Goal: Task Accomplishment & Management: Manage account settings

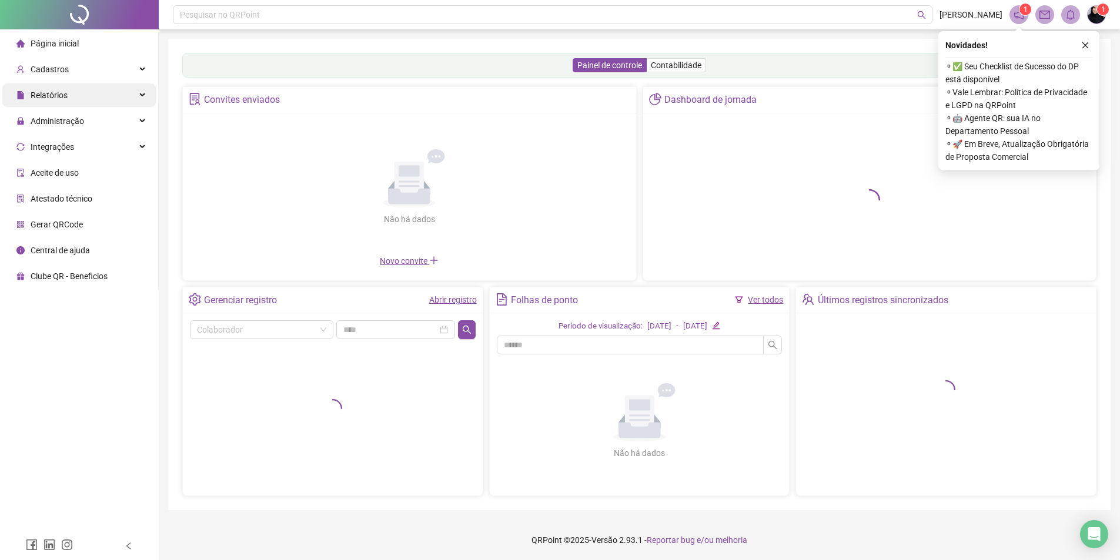
click at [107, 95] on div "Relatórios" at bounding box center [78, 95] width 153 height 24
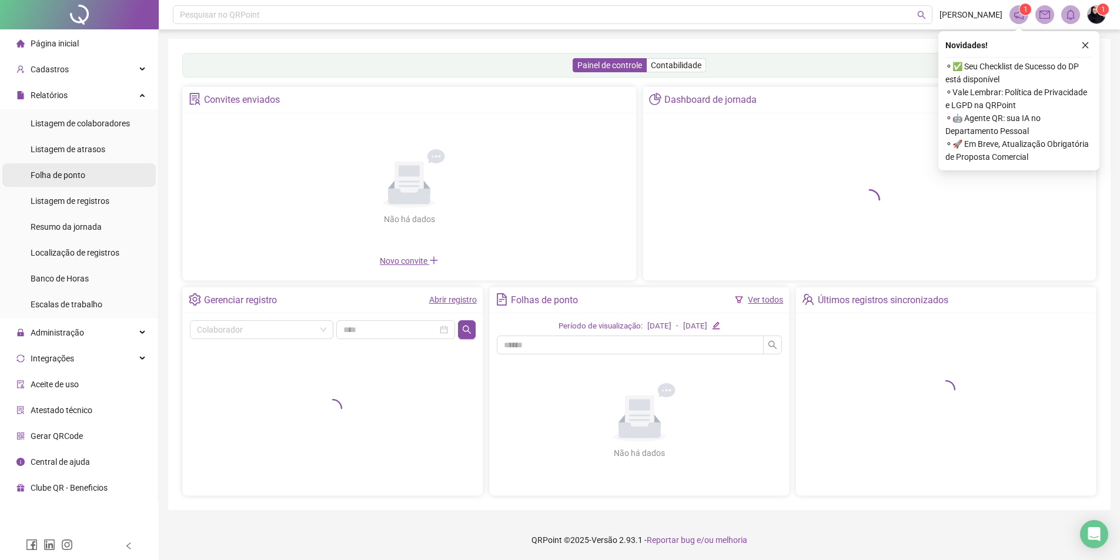
click at [58, 173] on span "Folha de ponto" at bounding box center [58, 174] width 55 height 9
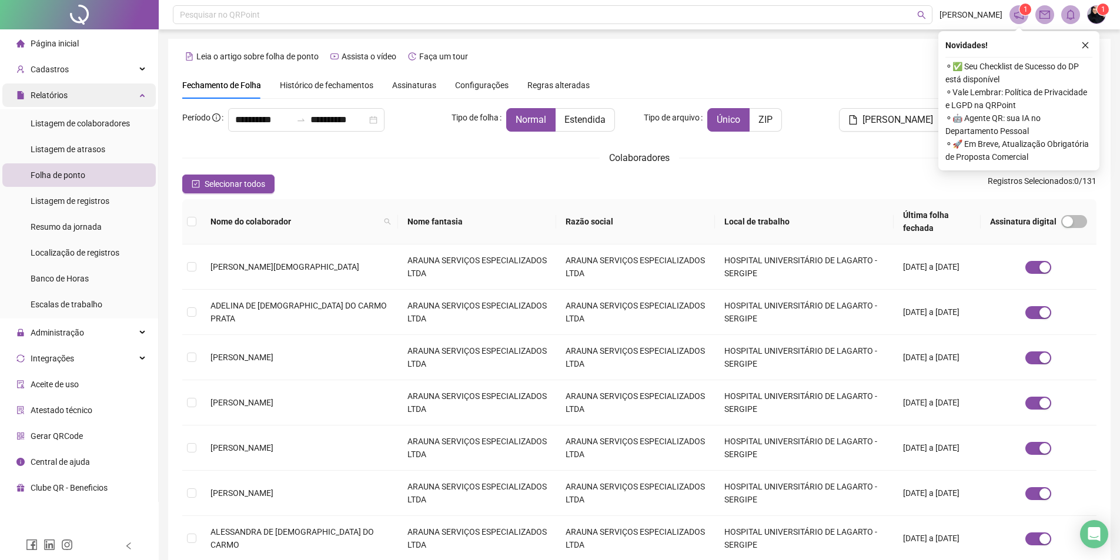
click at [68, 96] on div "Relatórios" at bounding box center [78, 95] width 153 height 24
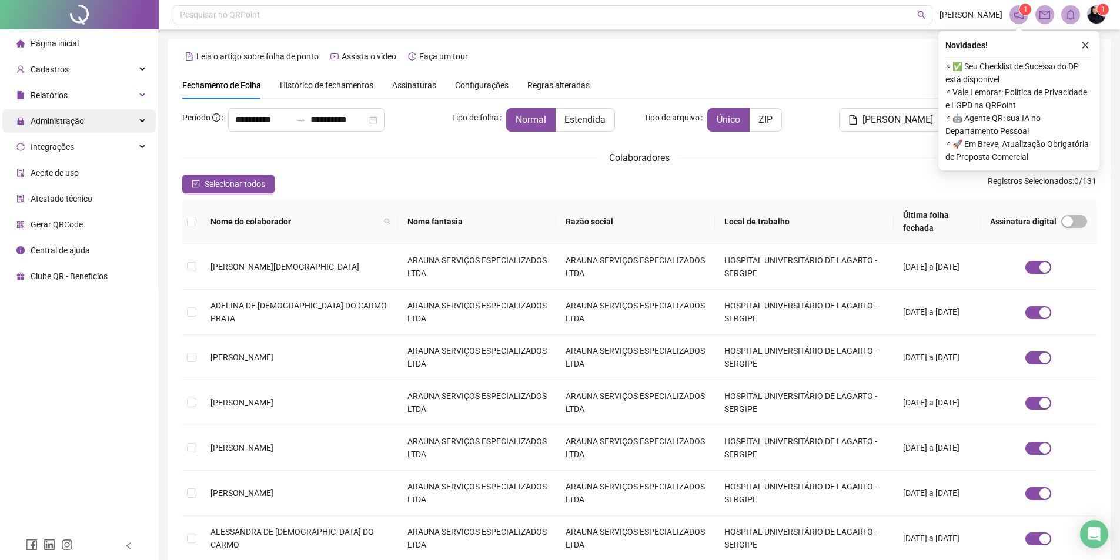
click at [56, 118] on span "Administração" at bounding box center [57, 120] width 53 height 9
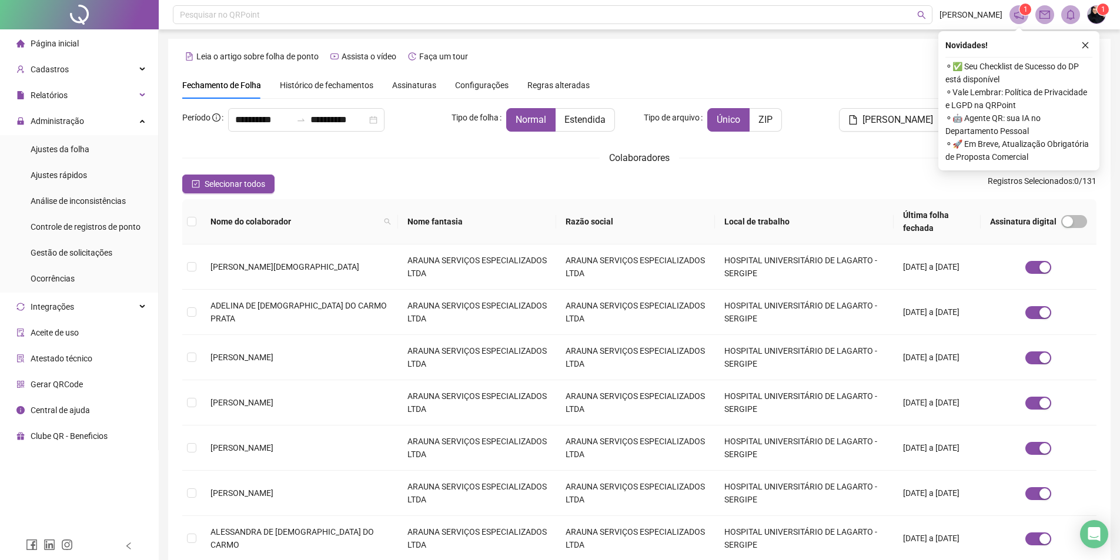
click at [56, 146] on span "Ajustes da folha" at bounding box center [60, 149] width 59 height 9
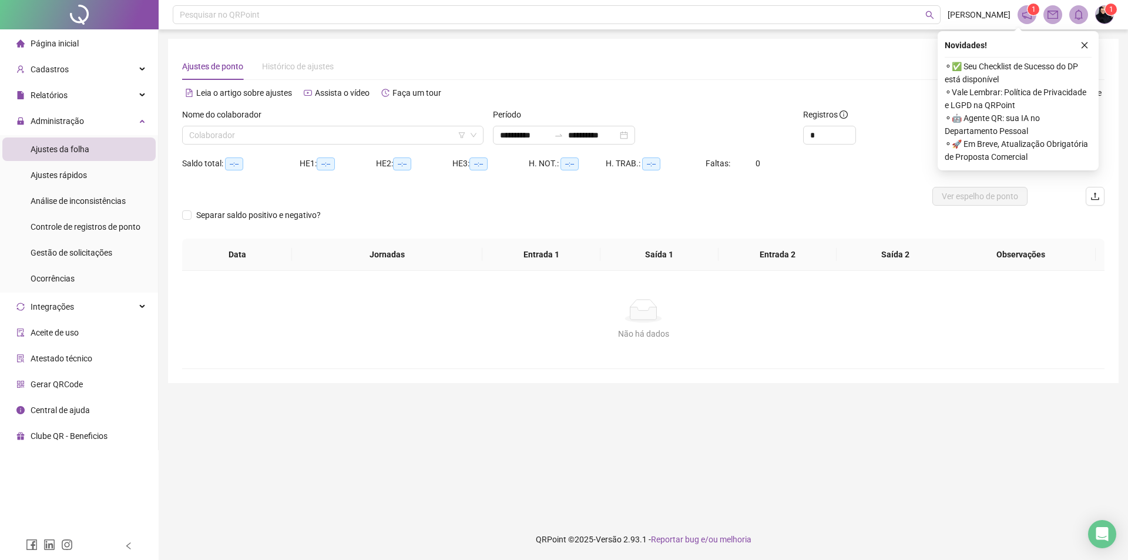
type input "**********"
click at [257, 130] on input "search" at bounding box center [327, 135] width 277 height 18
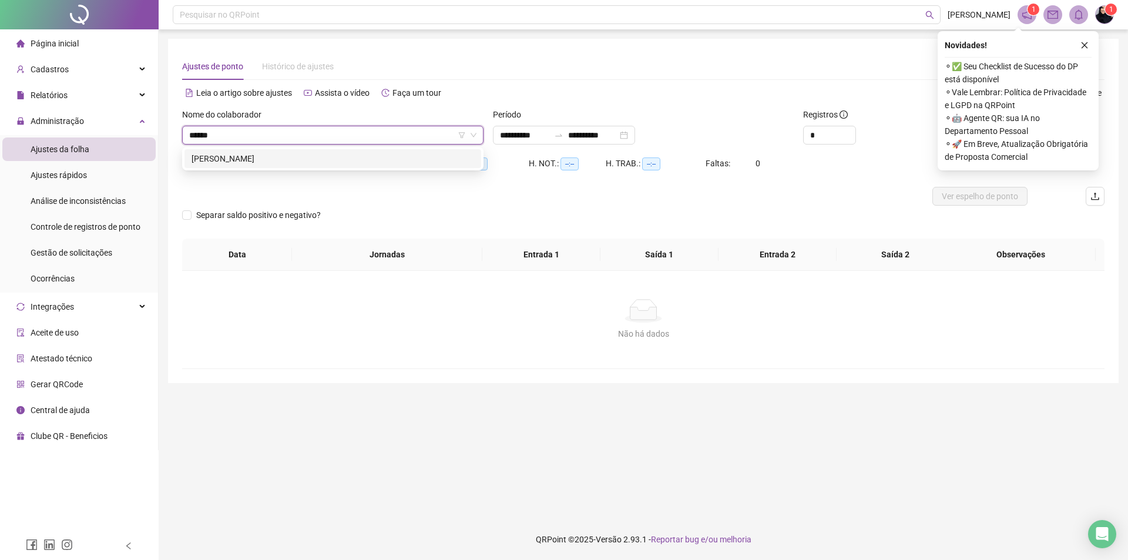
type input "*******"
click at [249, 152] on div "[PERSON_NAME]" at bounding box center [333, 158] width 283 height 13
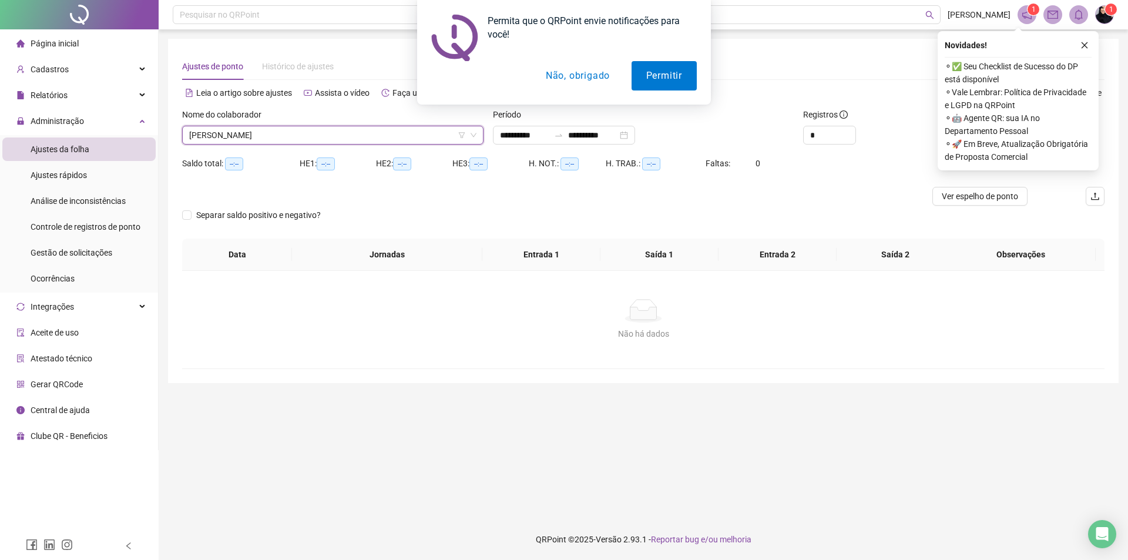
click at [1079, 43] on div "Permita que o QRPoint envie notificações para você! Permitir Não, obrigado" at bounding box center [564, 52] width 1128 height 105
click at [1091, 43] on div "Permita que o QRPoint envie notificações para você! Permitir Não, obrigado" at bounding box center [564, 52] width 1128 height 105
click at [1085, 45] on div "Permita que o QRPoint envie notificações para você! Permitir Não, obrigado" at bounding box center [564, 52] width 1128 height 105
click at [861, 82] on div "Permita que o QRPoint envie notificações para você! Permitir Não, obrigado" at bounding box center [564, 52] width 1128 height 105
click at [585, 75] on button "Não, obrigado" at bounding box center [577, 75] width 93 height 29
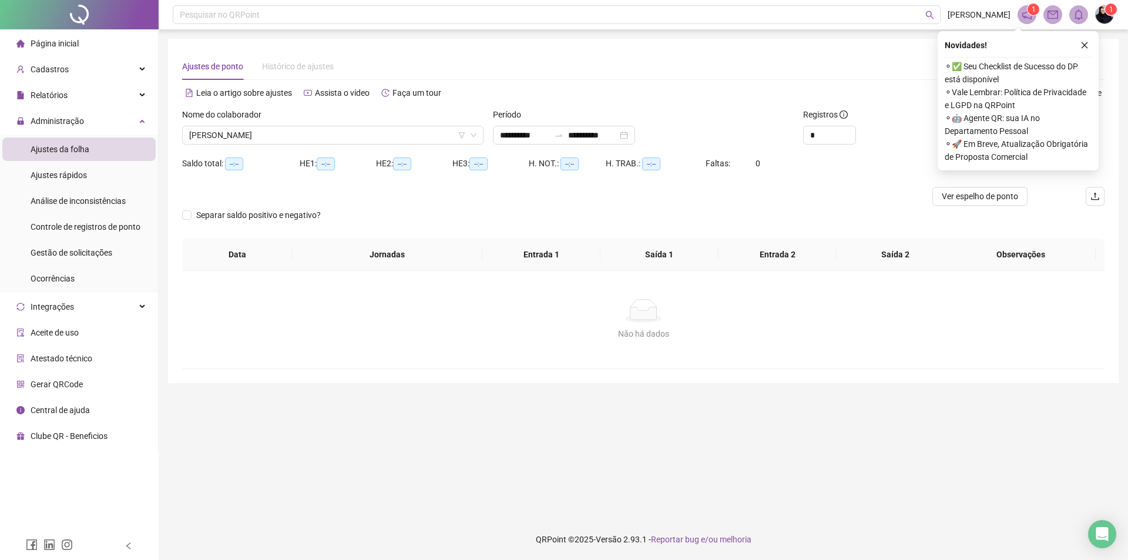
click at [873, 78] on div "Ajustes de ponto Histórico de ajustes" at bounding box center [643, 66] width 923 height 27
click at [1030, 195] on div "Ver espelho de ponto" at bounding box center [980, 196] width 154 height 19
click at [332, 136] on span "[PERSON_NAME]" at bounding box center [332, 135] width 287 height 18
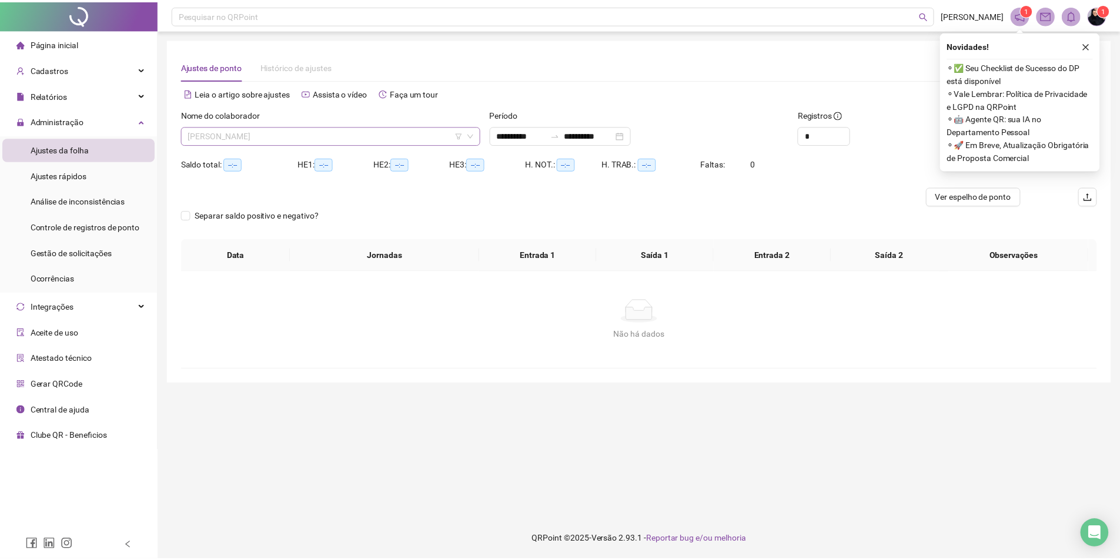
scroll to position [1542, 0]
click at [925, 119] on div "Registros" at bounding box center [876, 117] width 146 height 18
click at [1092, 42] on icon "close" at bounding box center [1094, 45] width 8 height 8
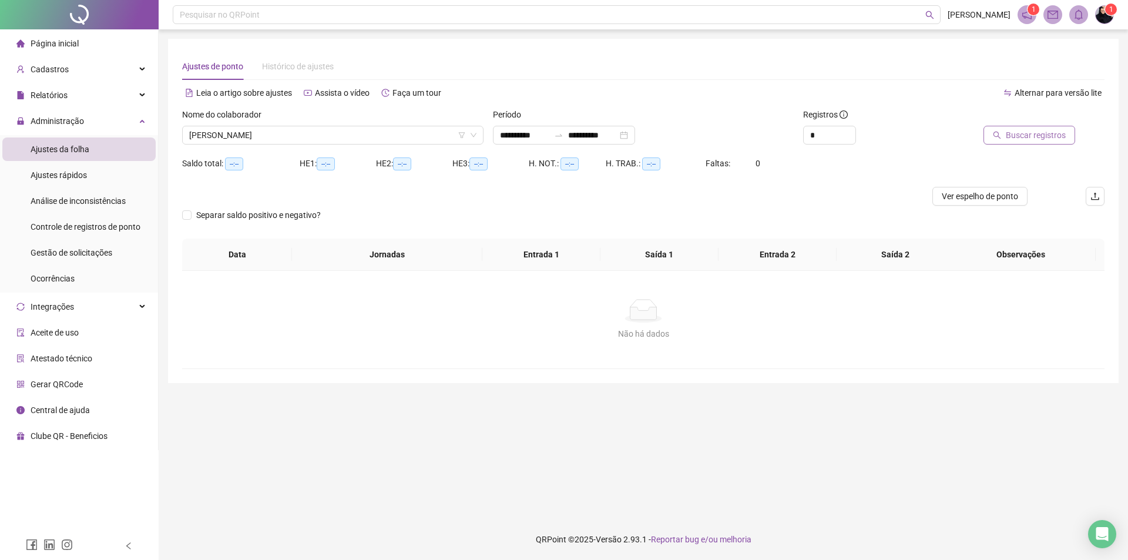
click at [1024, 129] on span "Buscar registros" at bounding box center [1036, 135] width 60 height 13
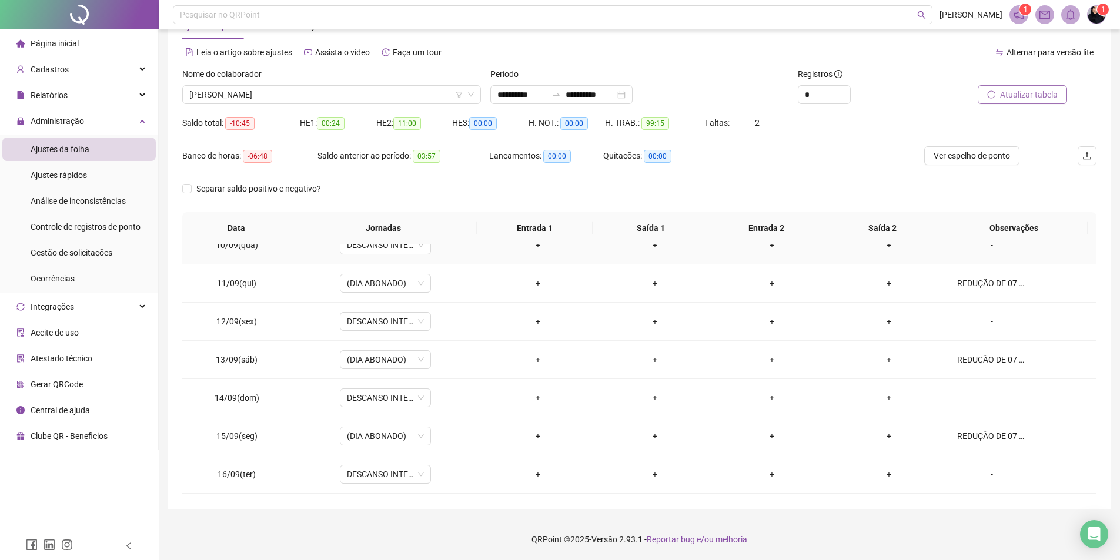
scroll to position [316, 0]
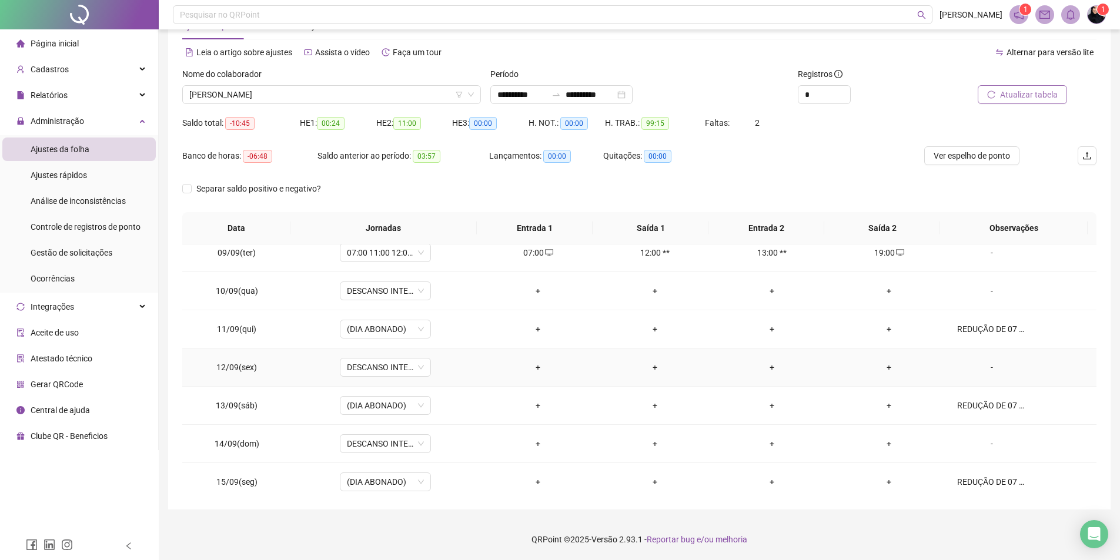
click at [986, 367] on div "-" at bounding box center [991, 367] width 69 height 13
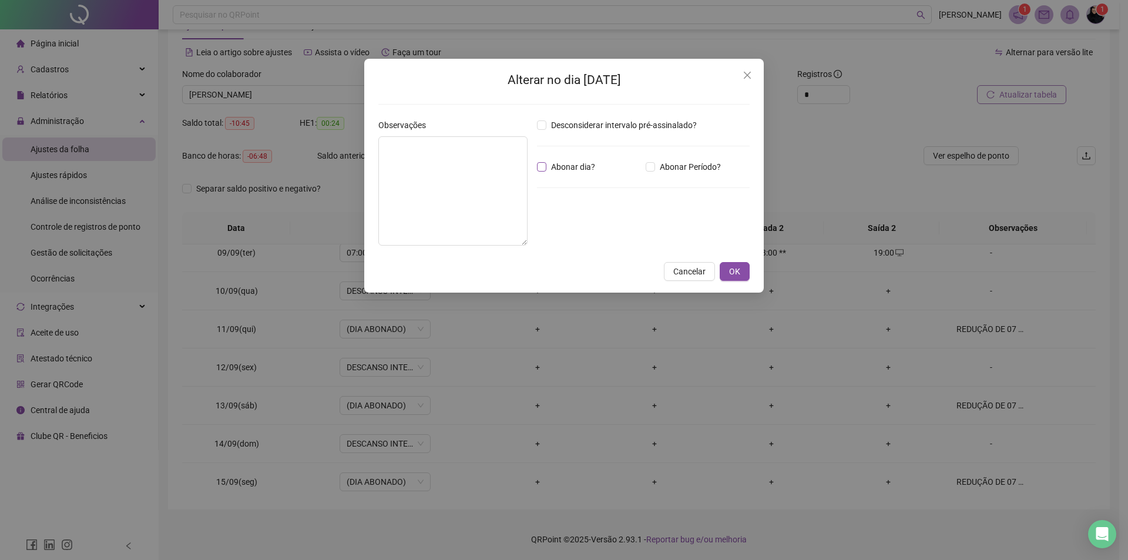
click at [585, 165] on span "Abonar dia?" at bounding box center [573, 166] width 53 height 13
click at [431, 164] on textarea at bounding box center [453, 190] width 149 height 109
type textarea "*"
click at [712, 266] on button "Cancelar" at bounding box center [689, 271] width 51 height 19
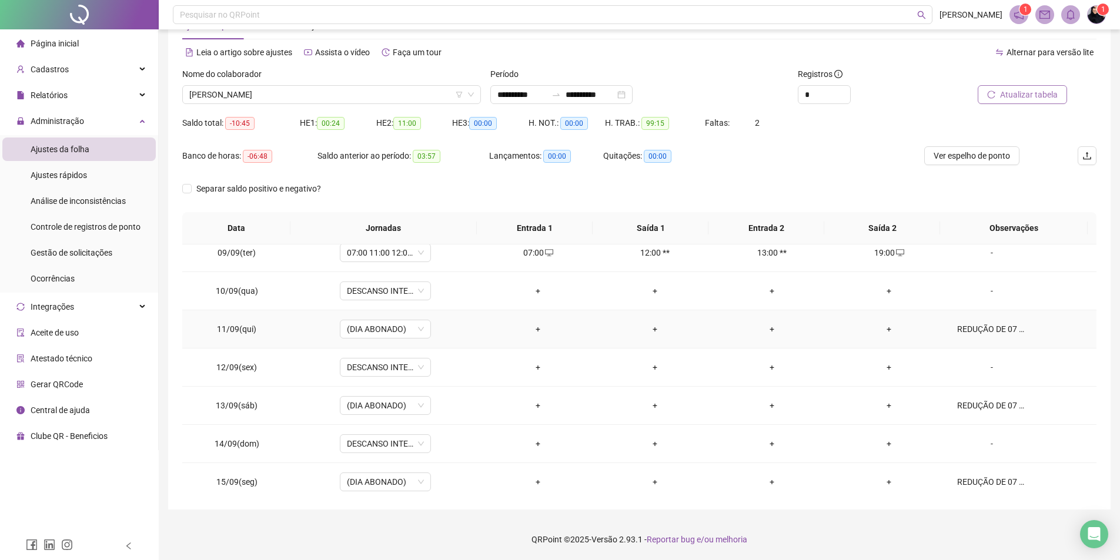
click at [1003, 334] on div "REDUÇÃO DE 07 DIAS DO AVISO" at bounding box center [991, 329] width 69 height 13
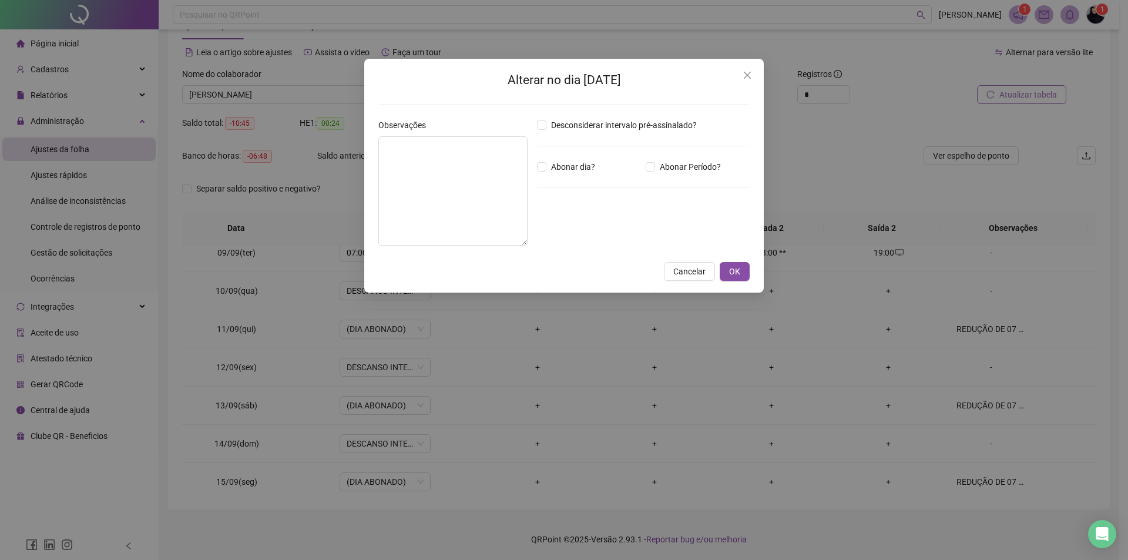
type textarea "**********"
drag, startPoint x: 506, startPoint y: 146, endPoint x: 360, endPoint y: 146, distance: 145.8
click at [360, 146] on div "**********" at bounding box center [564, 280] width 1128 height 560
click at [731, 272] on span "OK" at bounding box center [734, 271] width 11 height 13
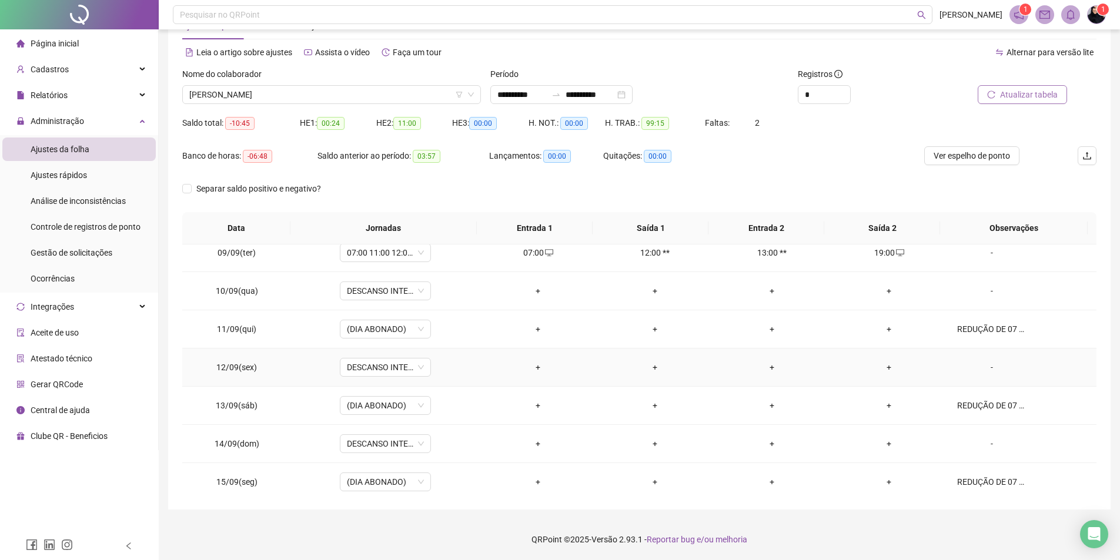
click at [990, 368] on div "-" at bounding box center [991, 367] width 69 height 13
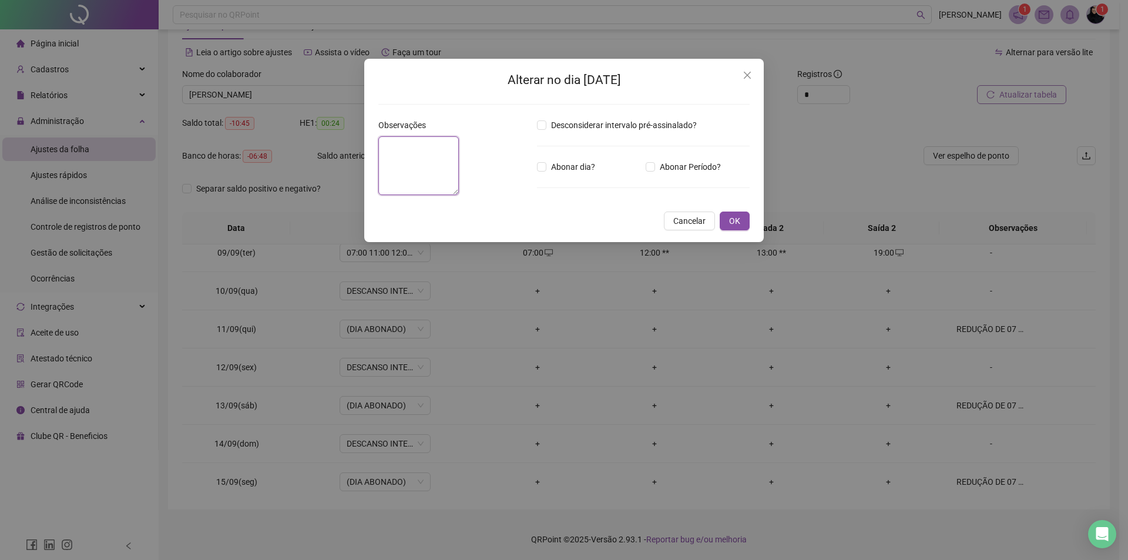
click at [459, 195] on textarea at bounding box center [419, 165] width 81 height 59
paste textarea "**********"
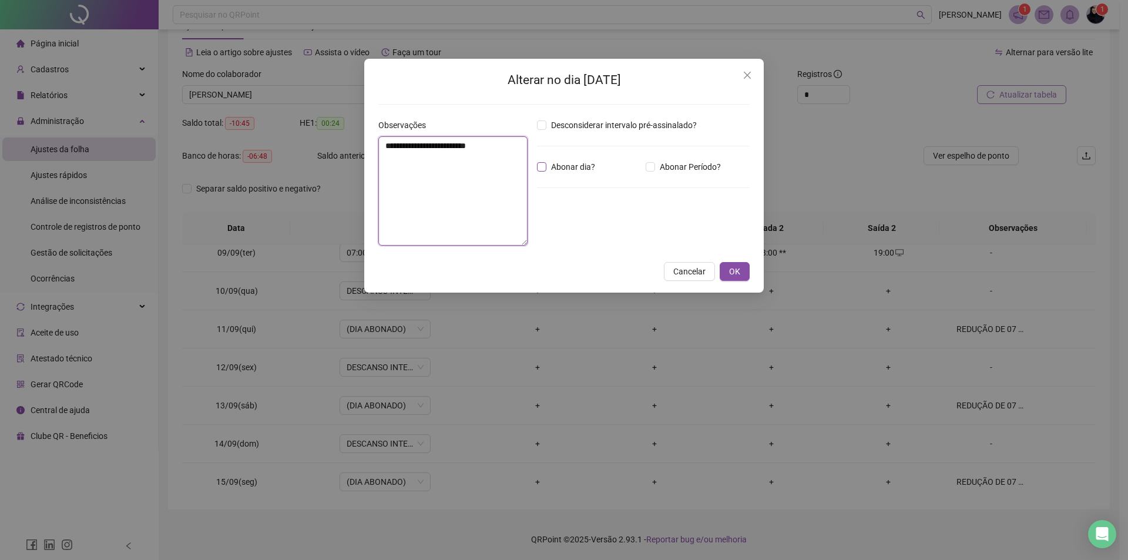
type textarea "**********"
click at [578, 162] on span "Abonar dia?" at bounding box center [573, 166] width 53 height 13
click at [729, 264] on button "OK" at bounding box center [735, 271] width 30 height 19
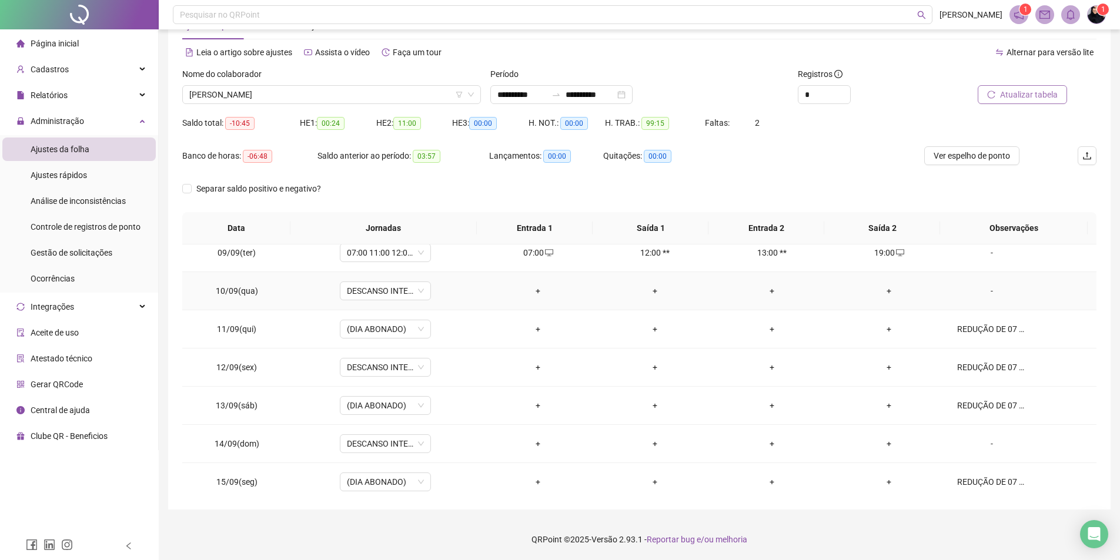
scroll to position [375, 0]
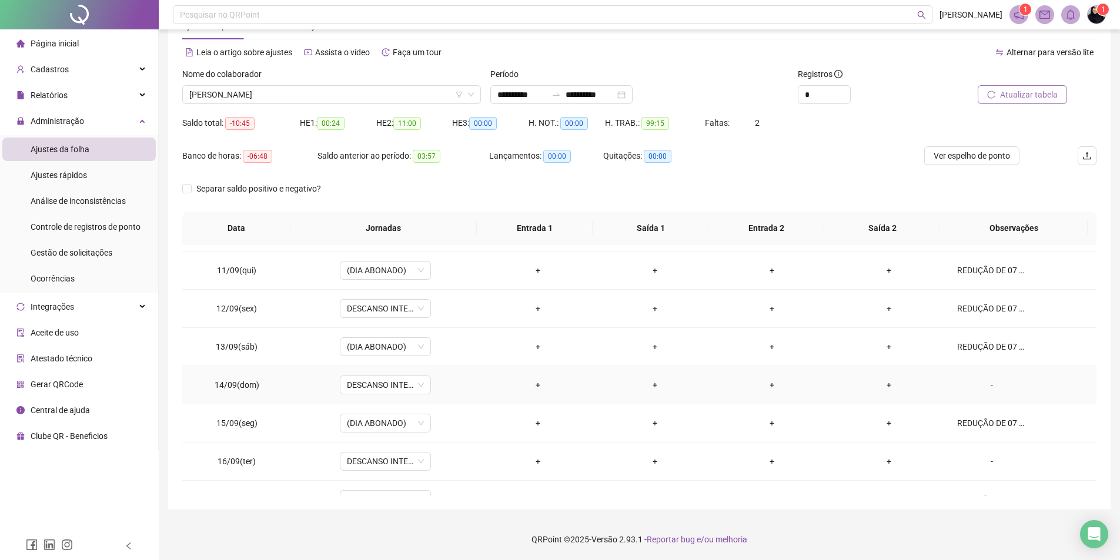
click at [969, 382] on div "-" at bounding box center [991, 385] width 69 height 13
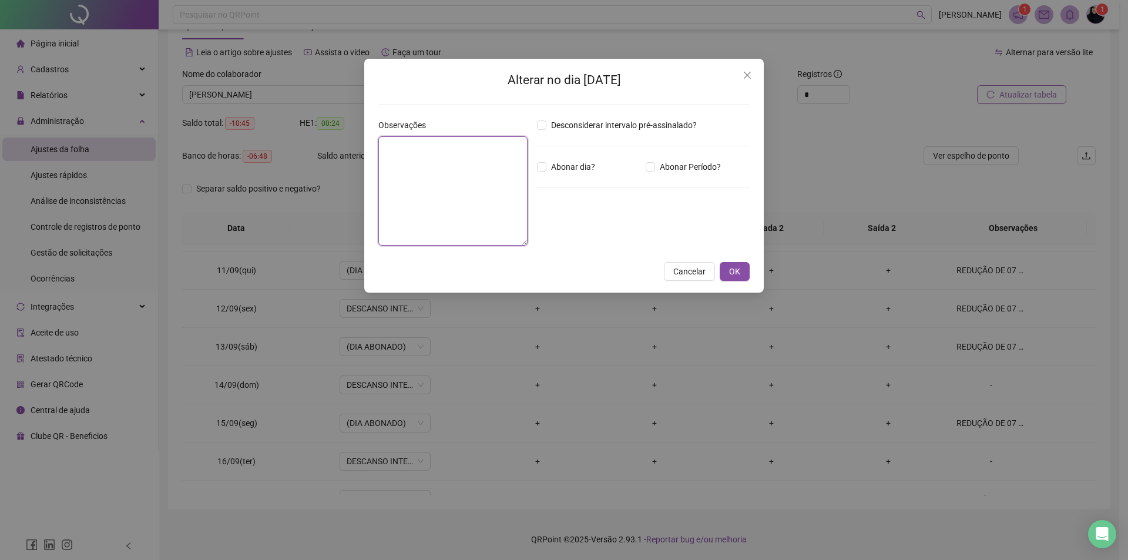
click at [473, 172] on textarea at bounding box center [453, 190] width 149 height 109
click at [548, 165] on span "Abonar dia?" at bounding box center [573, 166] width 53 height 13
click at [393, 161] on textarea at bounding box center [453, 190] width 149 height 109
paste textarea "**********"
type textarea "**********"
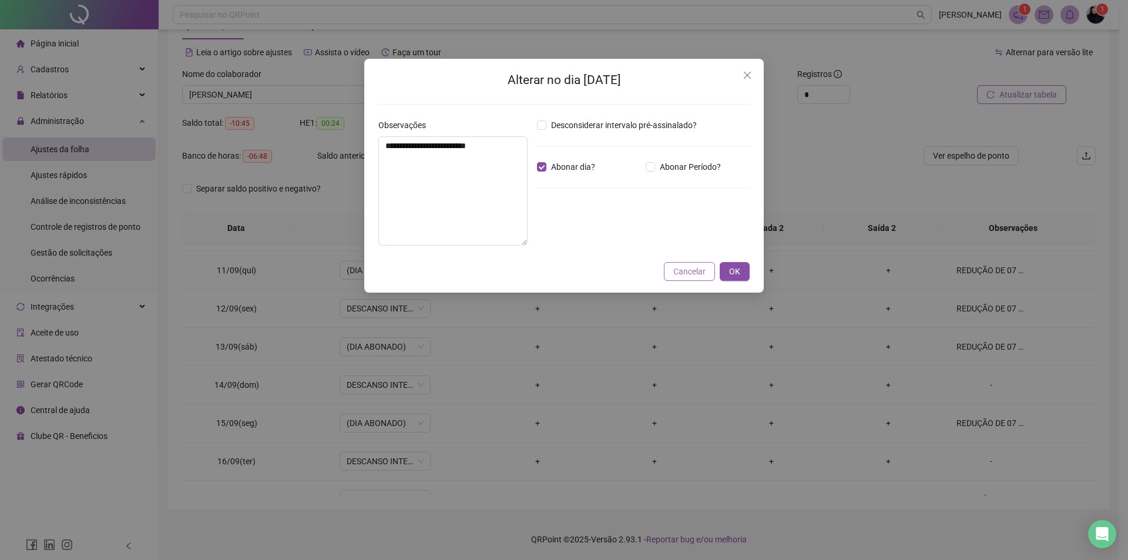
click at [682, 271] on span "Cancelar" at bounding box center [690, 271] width 32 height 13
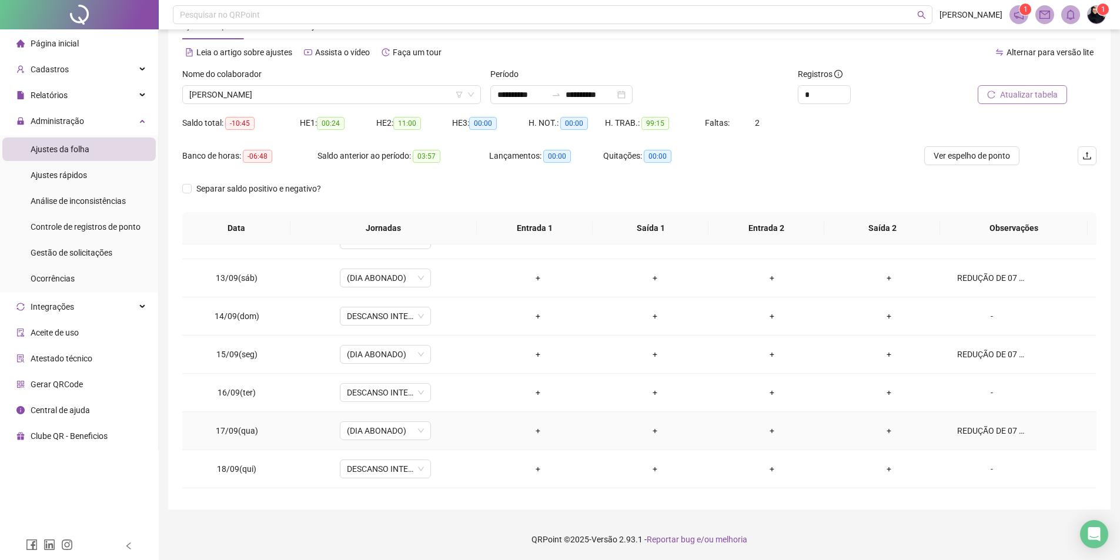
scroll to position [434, 0]
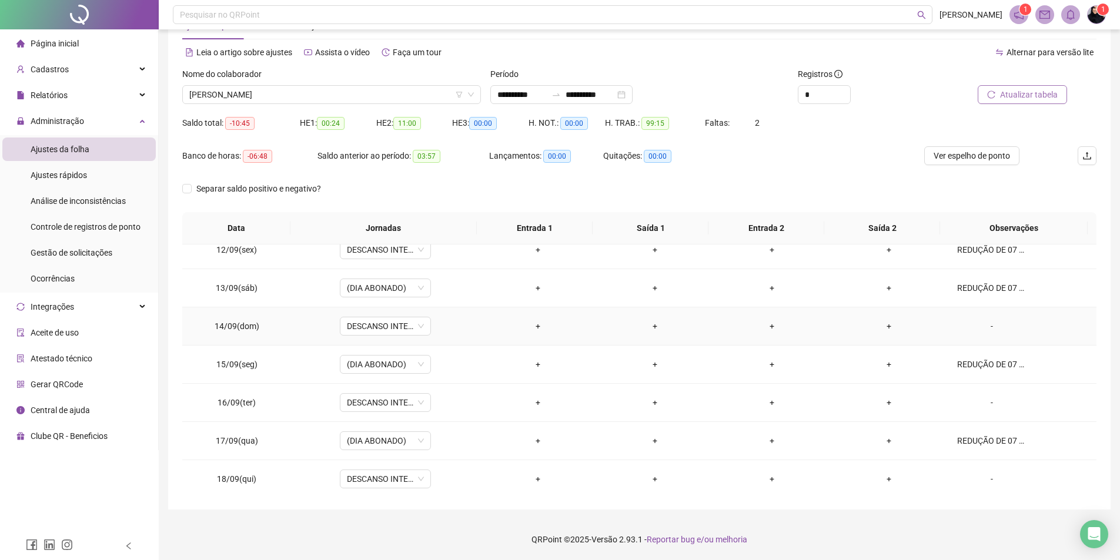
click at [974, 317] on td "-" at bounding box center [1021, 326] width 149 height 38
click at [976, 323] on div "-" at bounding box center [991, 326] width 69 height 13
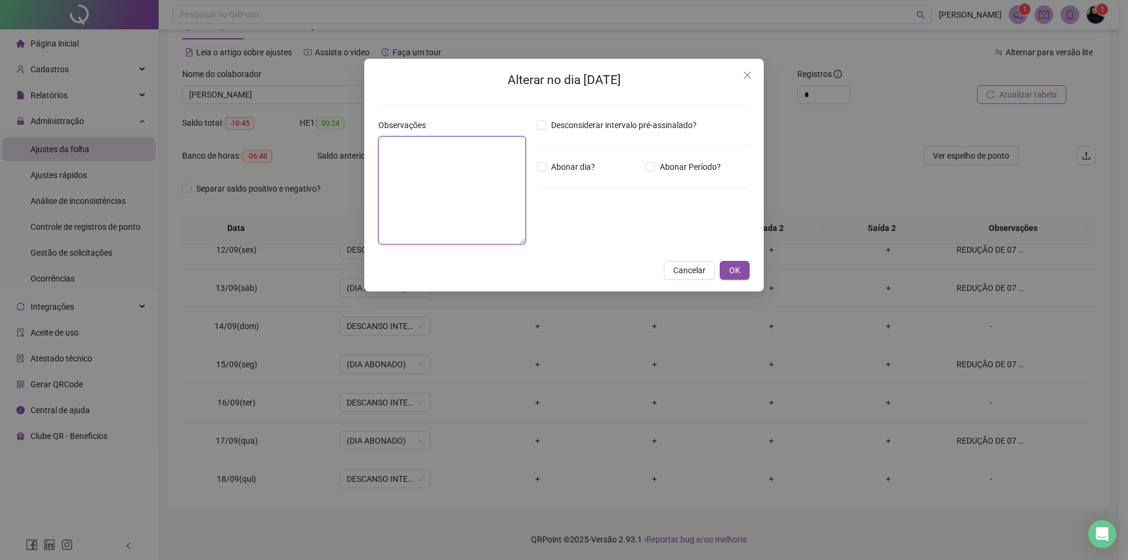
click at [415, 171] on textarea at bounding box center [453, 190] width 148 height 108
paste textarea "**********"
type textarea "**********"
click at [602, 178] on div "Desconsiderar intervalo pré-assinalado? Abonar dia? Abonar Período? Horas a abo…" at bounding box center [644, 187] width 222 height 136
click at [595, 170] on span "Abonar dia?" at bounding box center [573, 166] width 53 height 13
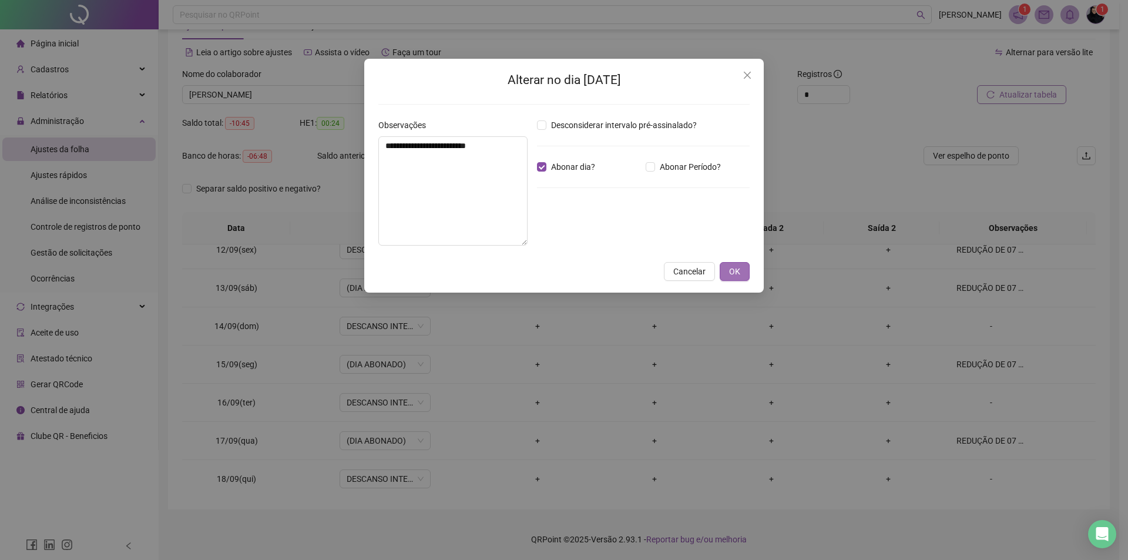
click at [744, 272] on button "OK" at bounding box center [735, 271] width 30 height 19
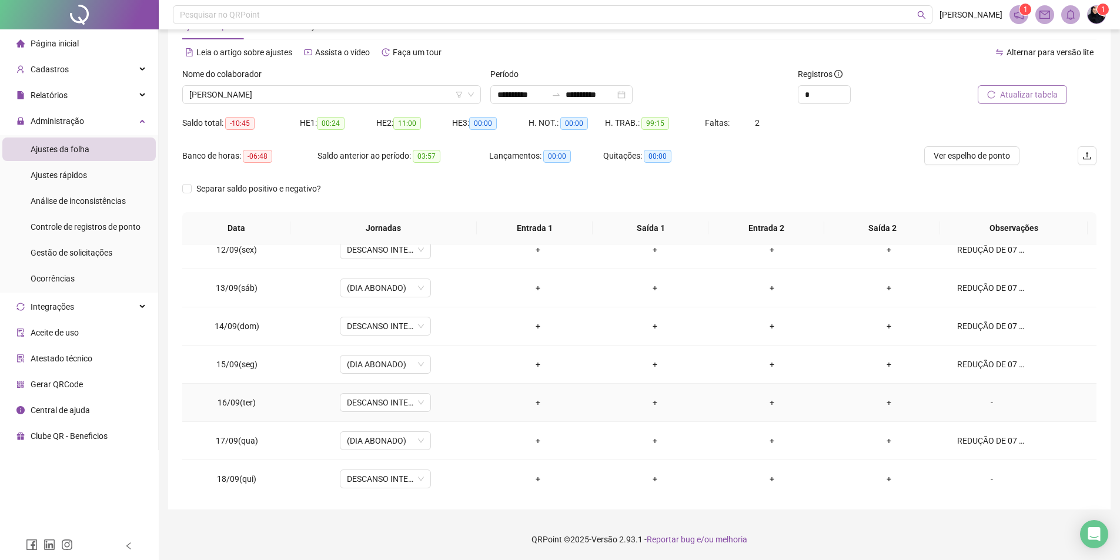
click at [978, 390] on td "-" at bounding box center [1021, 403] width 149 height 38
click at [974, 400] on div "-" at bounding box center [991, 402] width 69 height 13
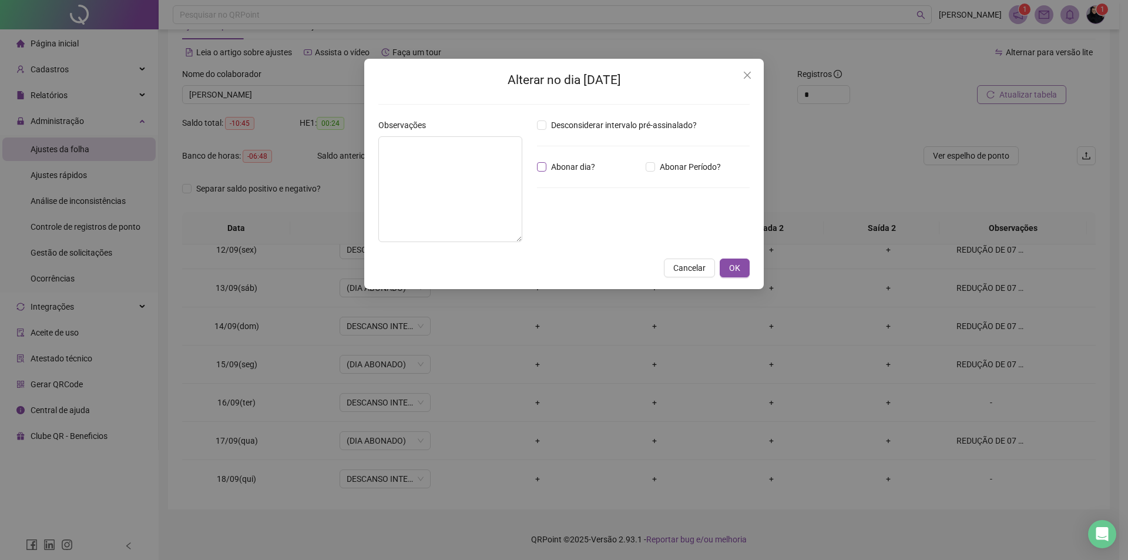
click at [570, 173] on span "Abonar dia?" at bounding box center [573, 166] width 53 height 13
click at [450, 176] on textarea at bounding box center [451, 189] width 144 height 106
paste textarea "**********"
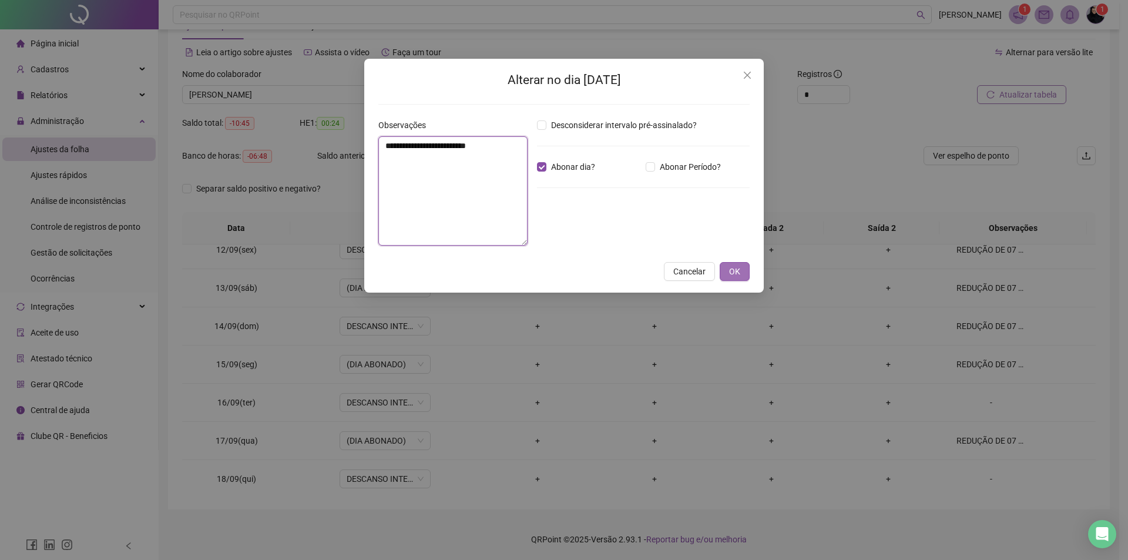
type textarea "**********"
click at [749, 276] on button "OK" at bounding box center [735, 271] width 30 height 19
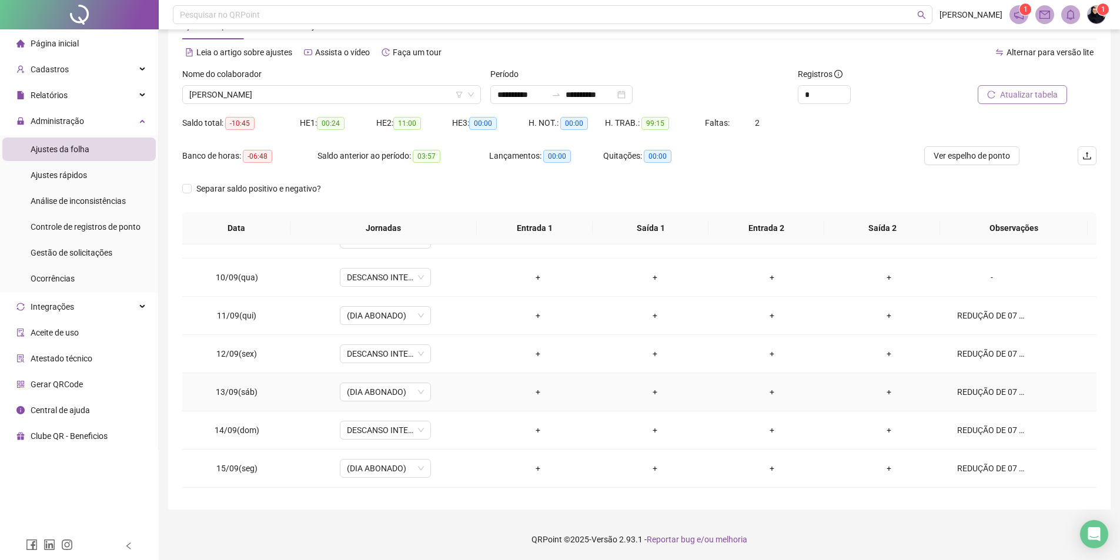
scroll to position [316, 0]
